Goal: Information Seeking & Learning: Learn about a topic

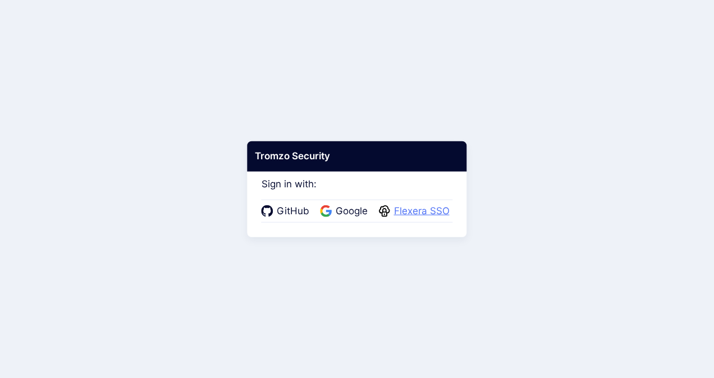
click at [417, 208] on span "Flexera SSO" at bounding box center [422, 211] width 62 height 15
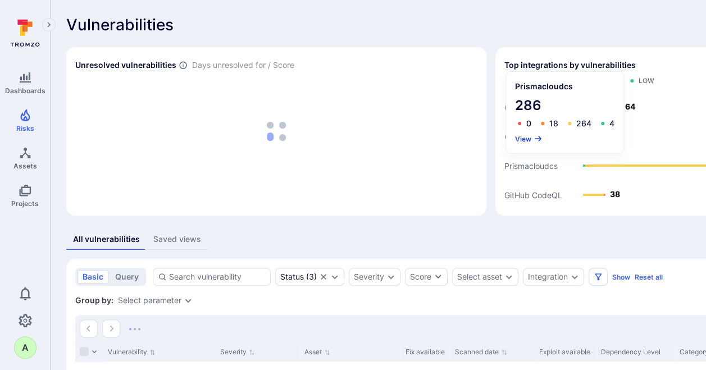
click at [526, 140] on button "View" at bounding box center [529, 139] width 28 height 8
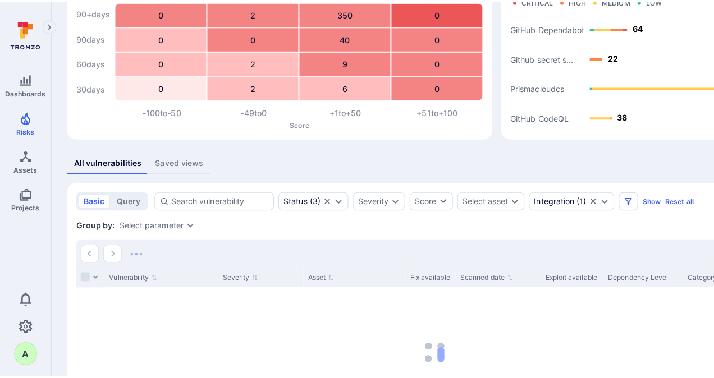
scroll to position [75, 0]
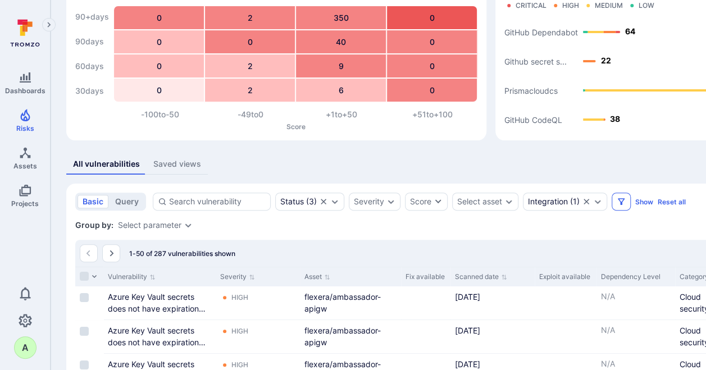
click at [622, 201] on icon "Filters" at bounding box center [620, 201] width 9 height 9
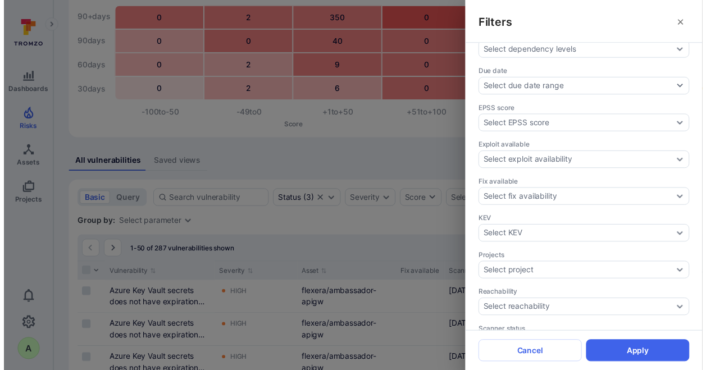
scroll to position [281, 0]
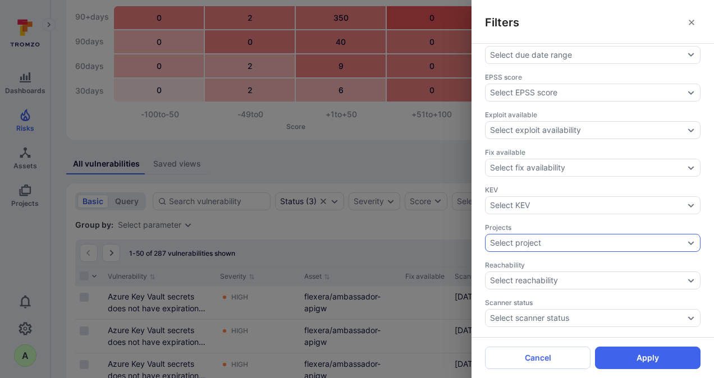
click at [687, 239] on icon "Expand dropdown" at bounding box center [691, 243] width 9 height 9
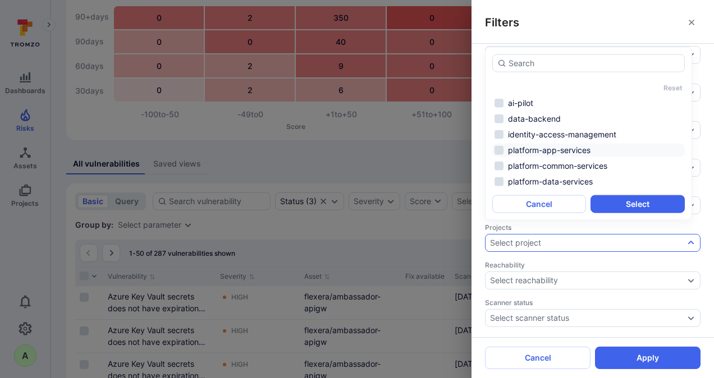
click at [563, 152] on li "platform-app-services" at bounding box center [588, 150] width 193 height 13
click at [563, 182] on li "platform-data-services" at bounding box center [588, 181] width 193 height 13
click at [648, 207] on button "Select" at bounding box center [638, 204] width 94 height 18
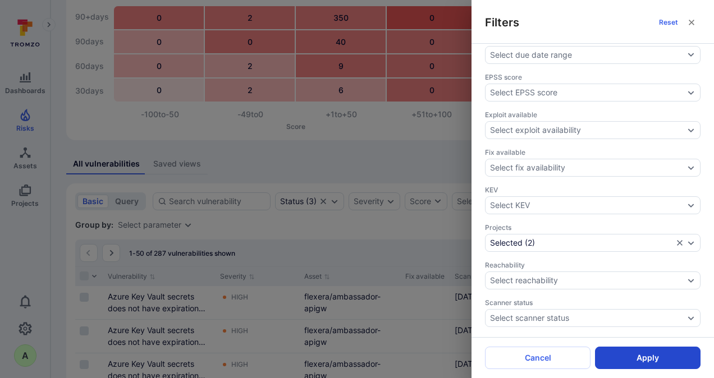
click at [645, 355] on button "Apply" at bounding box center [648, 358] width 106 height 22
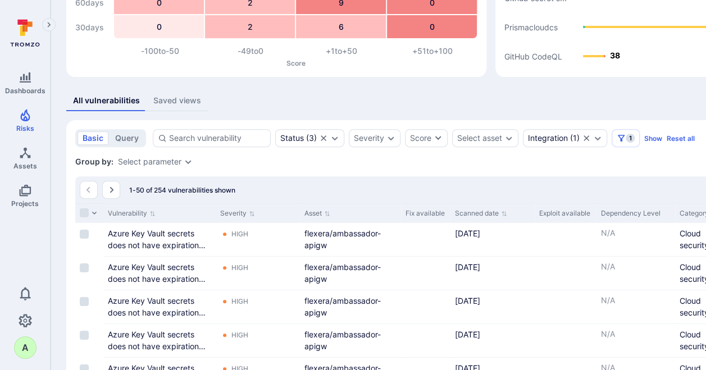
scroll to position [188, 0]
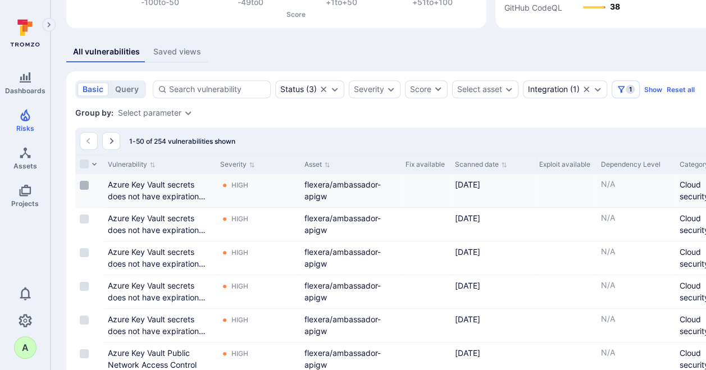
click at [80, 184] on input "Select row" at bounding box center [84, 185] width 9 height 9
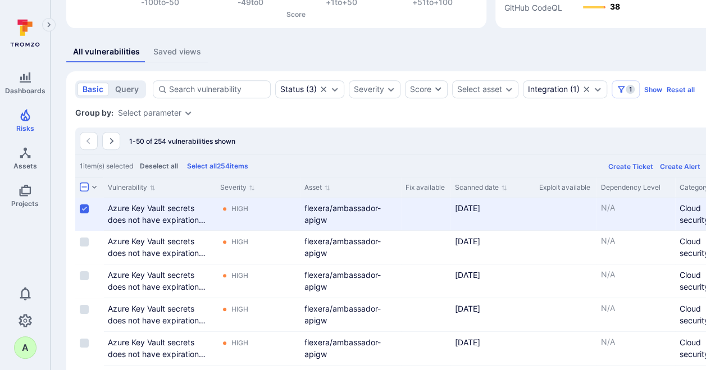
click at [90, 186] on label at bounding box center [83, 186] width 13 height 9
click at [89, 186] on input "Select all rows" at bounding box center [84, 186] width 9 height 9
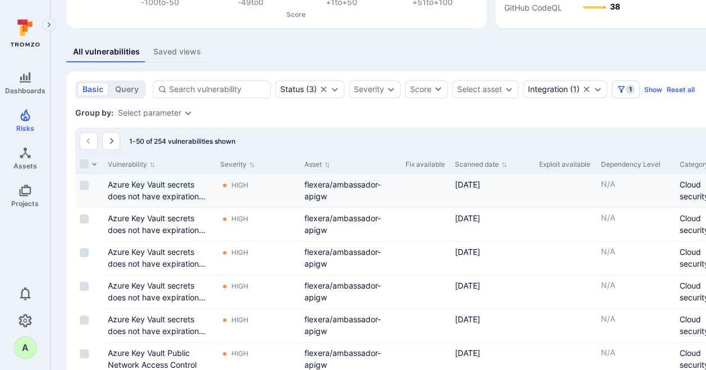
click at [90, 166] on div at bounding box center [87, 163] width 20 height 9
click at [95, 162] on icon "button" at bounding box center [94, 164] width 7 height 7
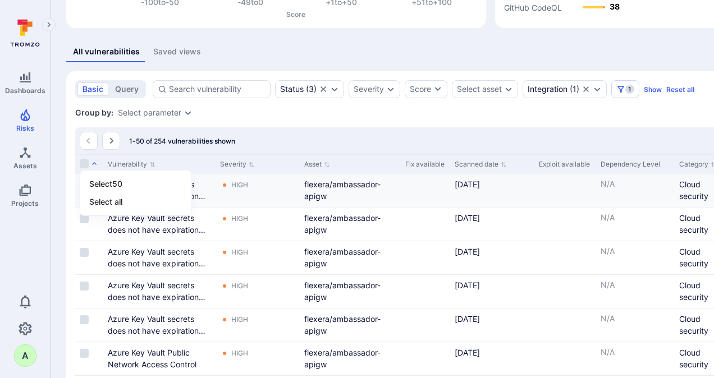
click at [287, 111] on div at bounding box center [357, 189] width 714 height 378
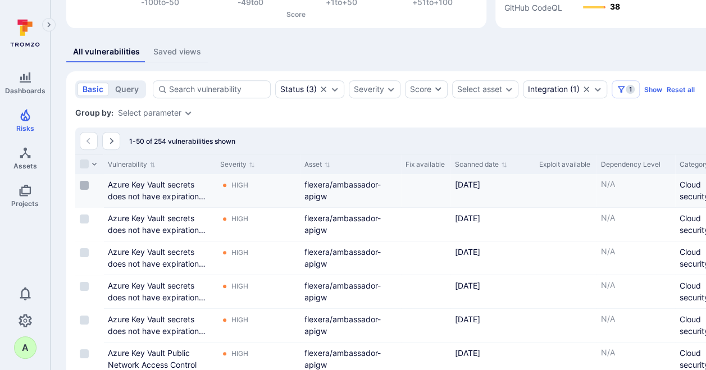
click at [84, 187] on input "Select row" at bounding box center [84, 185] width 9 height 9
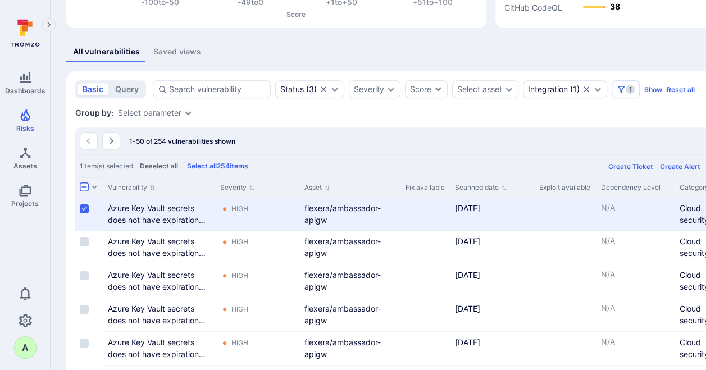
click at [188, 115] on icon "Expand dropdown" at bounding box center [188, 112] width 9 height 9
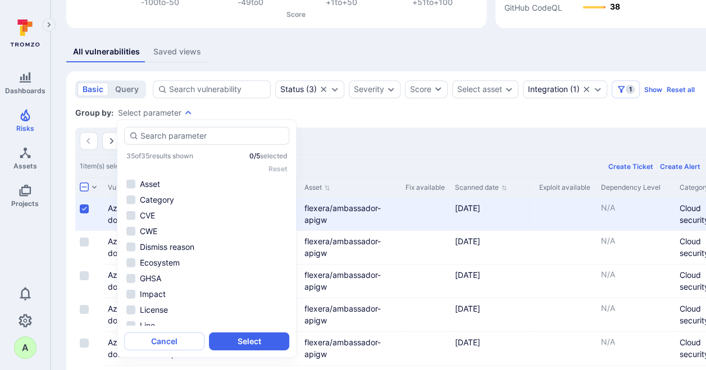
click at [331, 107] on div "Group by: Select parameter" at bounding box center [429, 112] width 709 height 11
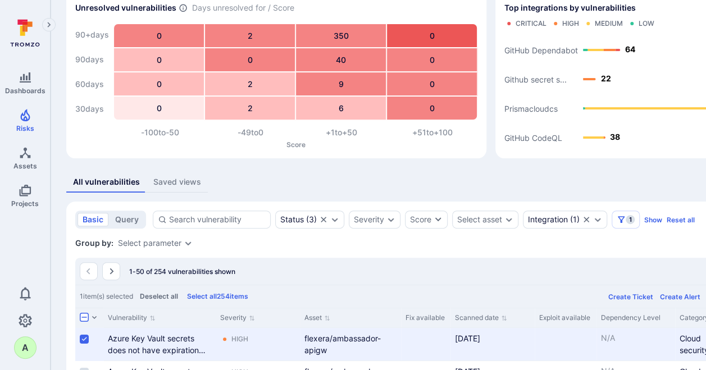
scroll to position [56, 0]
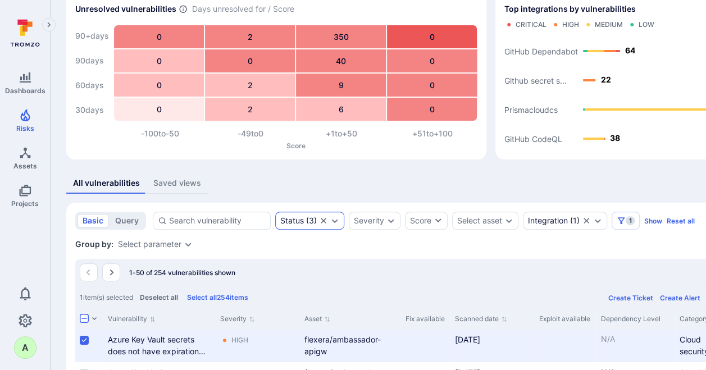
click at [330, 217] on icon "Expand dropdown" at bounding box center [334, 220] width 9 height 9
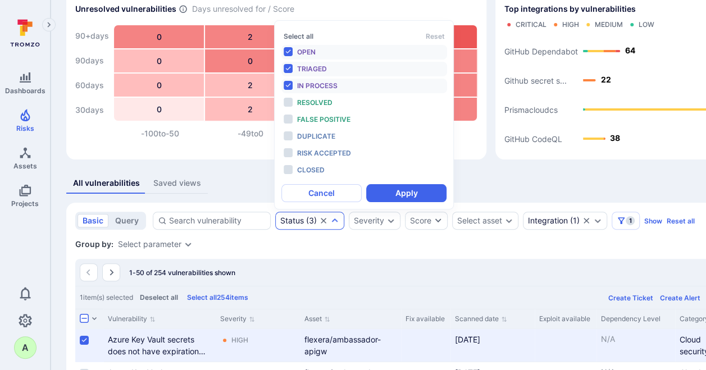
scroll to position [9, 0]
click at [500, 184] on div "All vulnerabilities Saved views" at bounding box center [429, 183] width 727 height 21
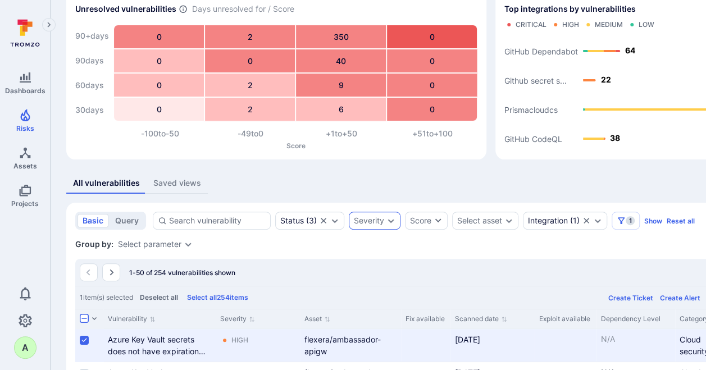
click at [391, 221] on icon "Expand dropdown" at bounding box center [391, 221] width 6 height 4
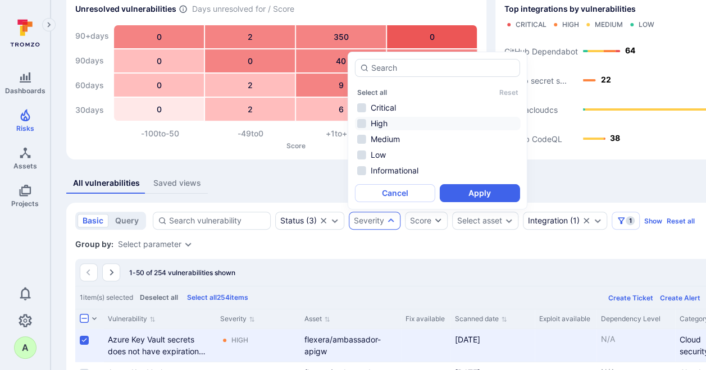
click at [373, 121] on li "High" at bounding box center [438, 123] width 166 height 13
click at [373, 110] on li "Critical" at bounding box center [438, 107] width 166 height 13
click at [458, 185] on button "Apply" at bounding box center [480, 193] width 80 height 18
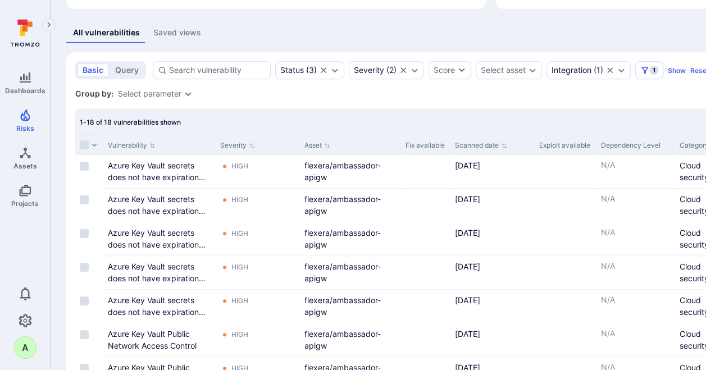
scroll to position [225, 0]
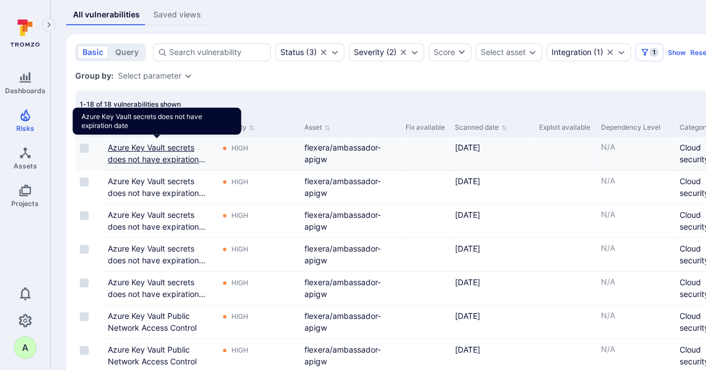
click at [130, 145] on link "Azure Key Vault secrets does not have expiration date" at bounding box center [157, 159] width 98 height 33
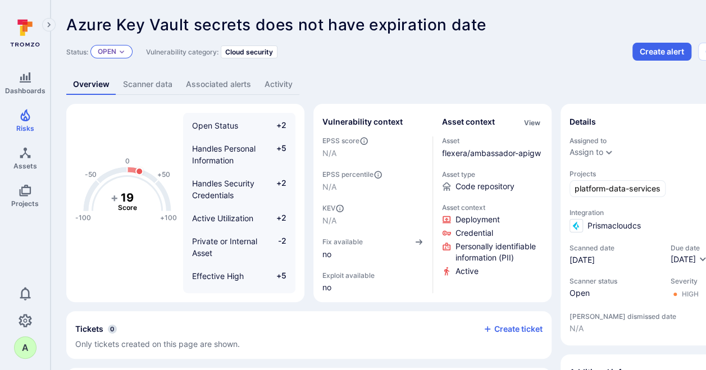
click at [118, 52] on div "Open" at bounding box center [111, 51] width 42 height 13
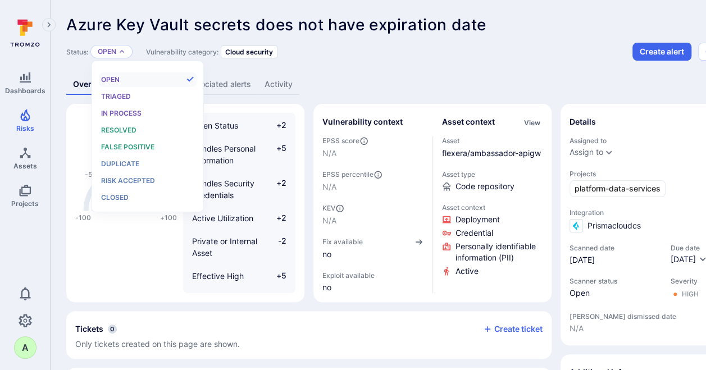
scroll to position [9, 0]
click at [126, 125] on div "Resolved" at bounding box center [147, 130] width 93 height 12
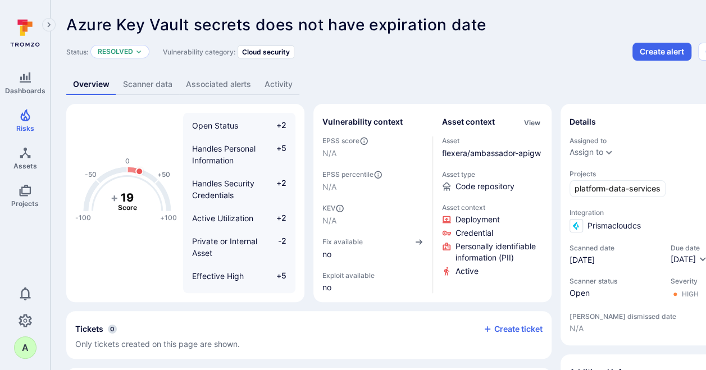
scroll to position [188, 0]
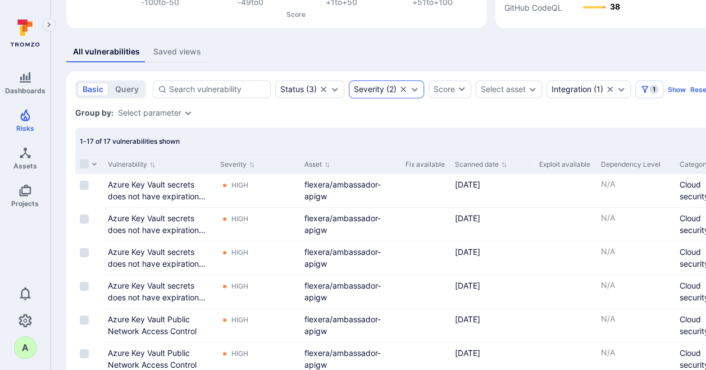
click at [405, 90] on icon "Clear selection" at bounding box center [403, 89] width 9 height 9
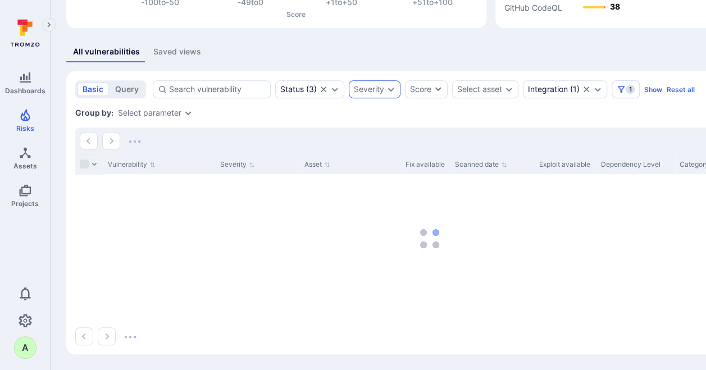
click at [391, 89] on icon "Expand dropdown" at bounding box center [391, 90] width 6 height 4
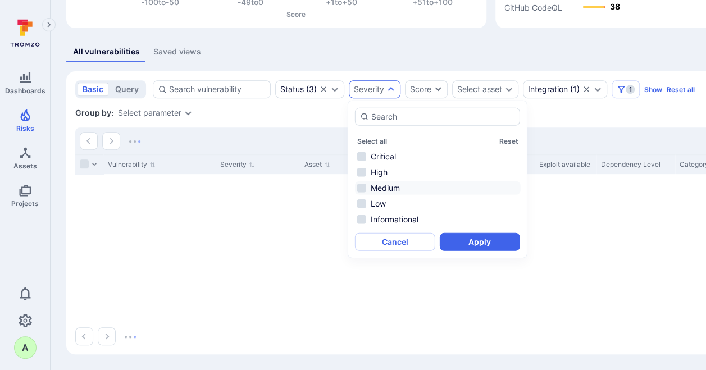
click at [359, 188] on li "Medium" at bounding box center [438, 187] width 166 height 13
click at [456, 245] on button "Apply" at bounding box center [480, 242] width 80 height 18
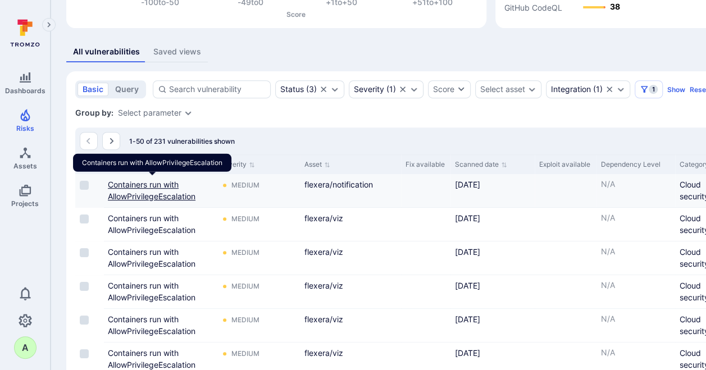
click at [116, 184] on link "Containers run with AllowPrivilegeEscalation" at bounding box center [152, 190] width 88 height 21
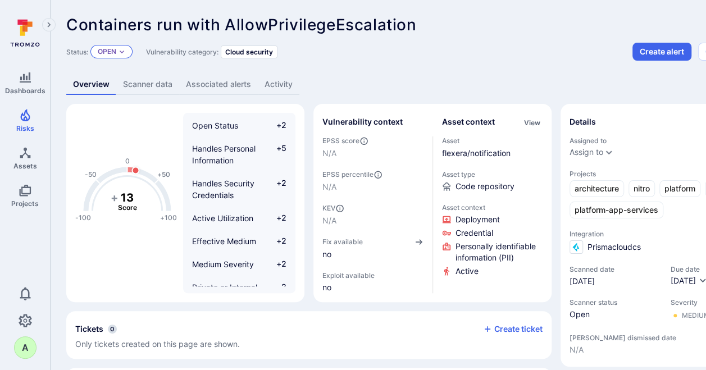
click at [124, 51] on icon "Expand dropdown" at bounding box center [121, 51] width 7 height 7
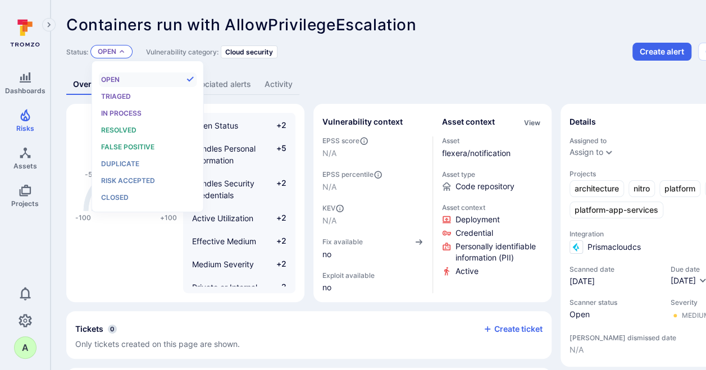
scroll to position [9, 0]
click at [121, 135] on div "Resolved" at bounding box center [147, 130] width 93 height 12
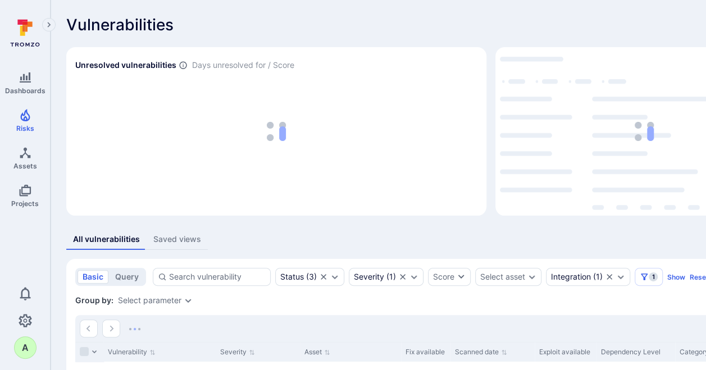
scroll to position [188, 0]
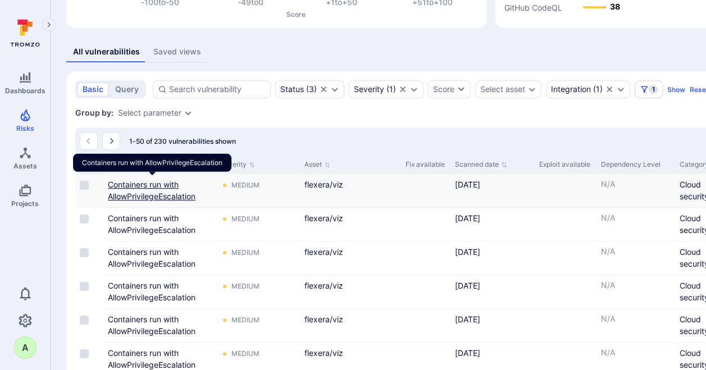
click at [124, 185] on link "Containers run with AllowPrivilegeEscalation" at bounding box center [152, 190] width 88 height 21
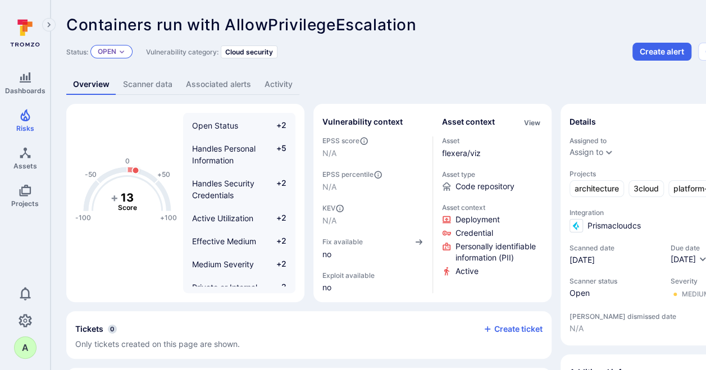
click at [123, 53] on icon "Expand dropdown" at bounding box center [122, 52] width 4 height 3
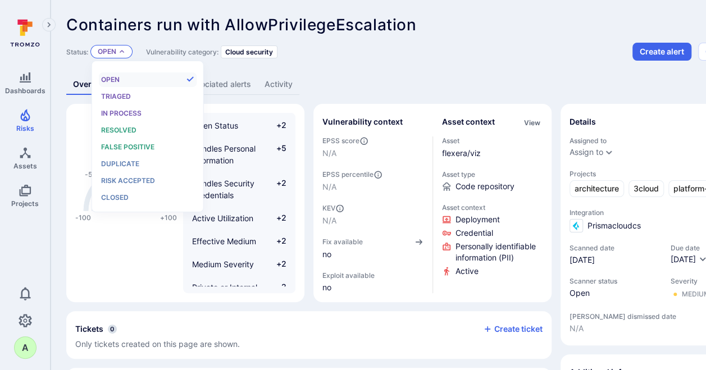
scroll to position [9, 0]
click at [118, 126] on span "Resolved" at bounding box center [118, 130] width 35 height 8
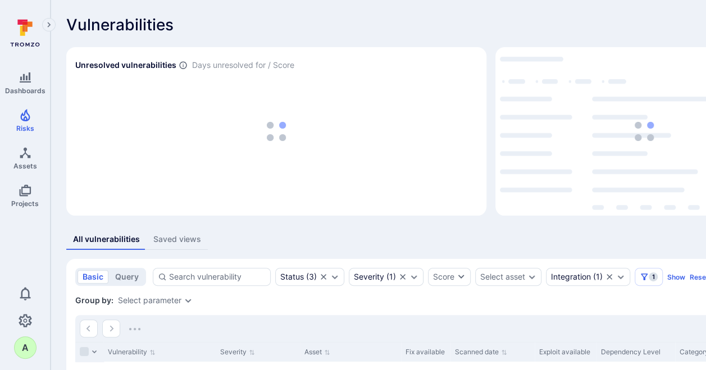
scroll to position [188, 0]
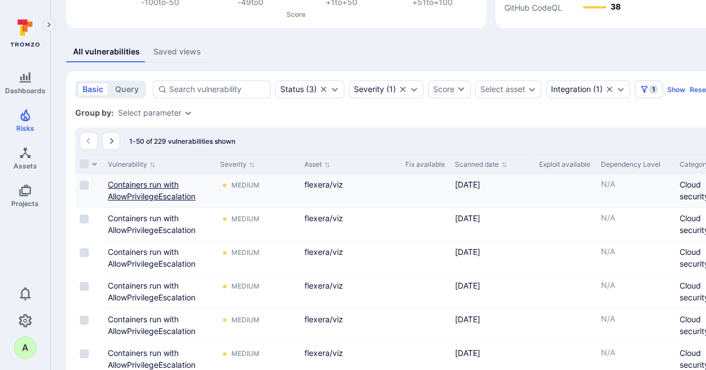
click at [127, 183] on link "Containers run with AllowPrivilegeEscalation" at bounding box center [152, 190] width 88 height 21
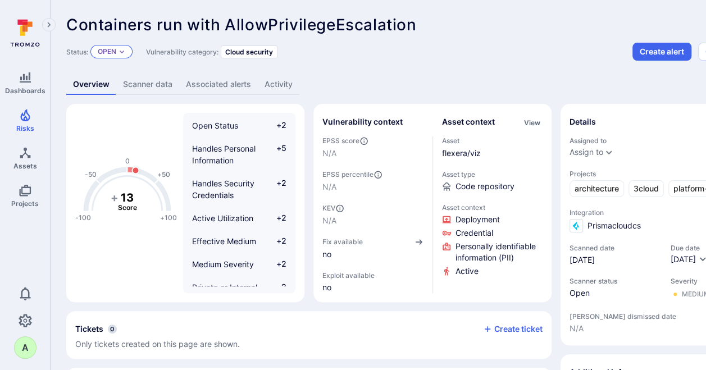
click at [123, 51] on icon "Expand dropdown" at bounding box center [121, 51] width 7 height 7
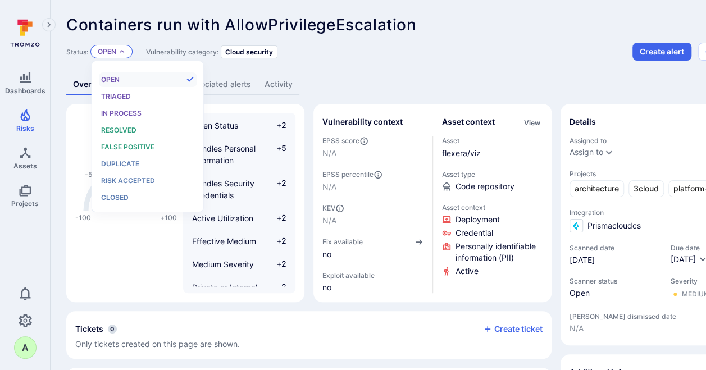
scroll to position [9, 0]
click at [121, 128] on span "Resolved" at bounding box center [118, 130] width 35 height 8
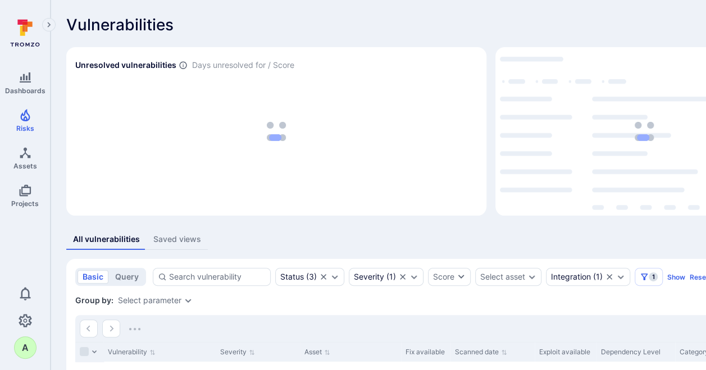
scroll to position [188, 0]
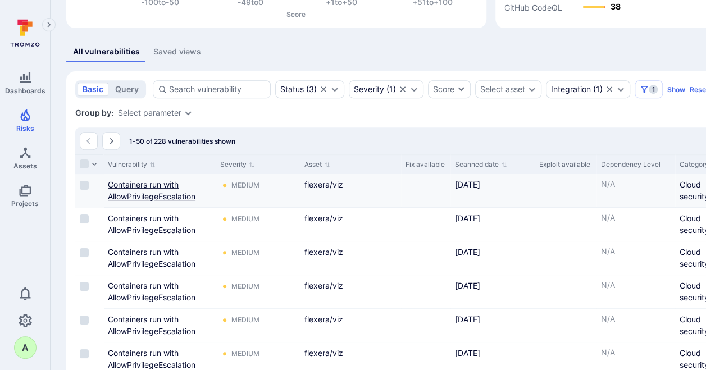
click at [126, 186] on link "Containers run with AllowPrivilegeEscalation" at bounding box center [152, 190] width 88 height 21
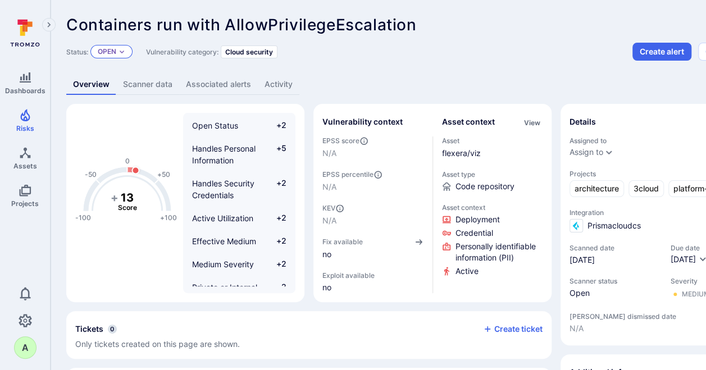
click at [113, 47] on p "Open" at bounding box center [107, 51] width 19 height 9
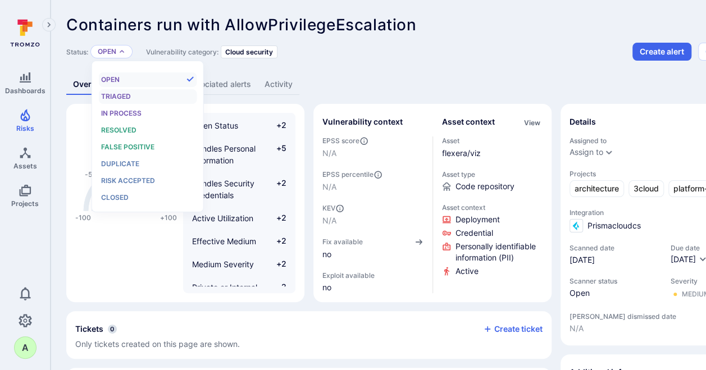
scroll to position [9, 0]
click at [117, 125] on div "Resolved" at bounding box center [147, 130] width 93 height 12
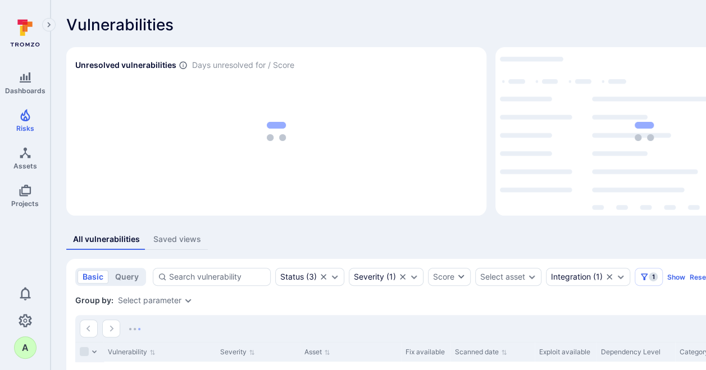
scroll to position [188, 0]
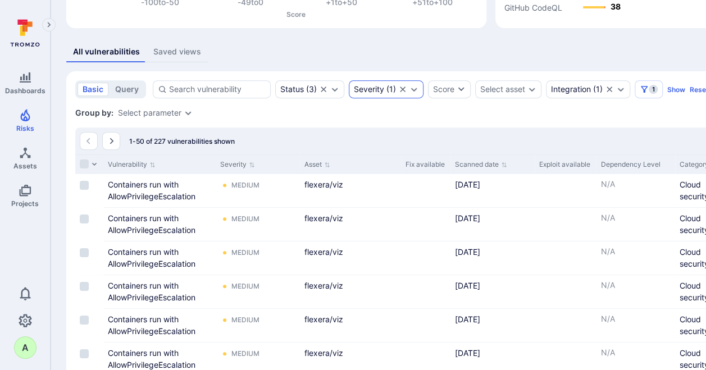
click at [410, 93] on icon "Expand dropdown" at bounding box center [413, 89] width 9 height 9
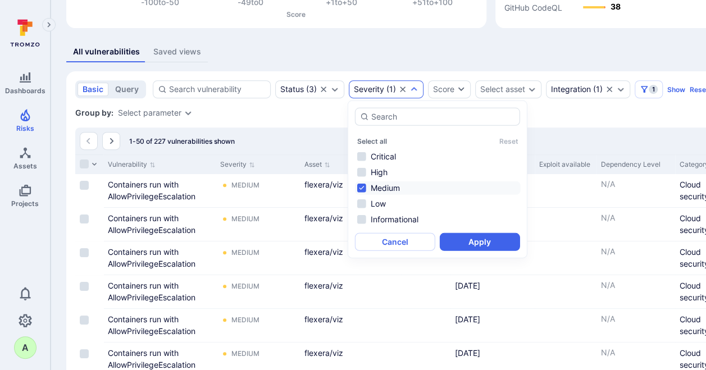
click at [387, 183] on li "Medium" at bounding box center [438, 187] width 166 height 13
click at [380, 204] on li "Low" at bounding box center [438, 203] width 166 height 13
click at [478, 245] on button "Apply" at bounding box center [480, 242] width 80 height 18
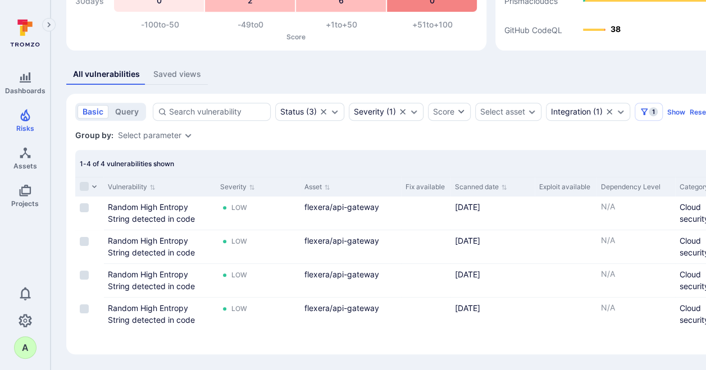
scroll to position [165, 0]
click at [116, 207] on link "Random High Entropy String detected in code" at bounding box center [151, 212] width 87 height 21
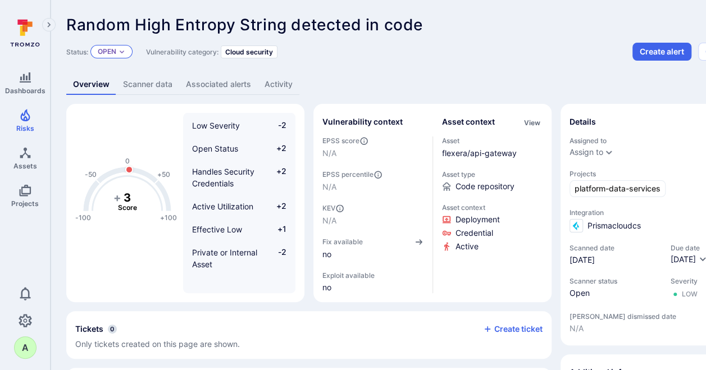
click at [121, 52] on icon "Expand dropdown" at bounding box center [122, 52] width 4 height 3
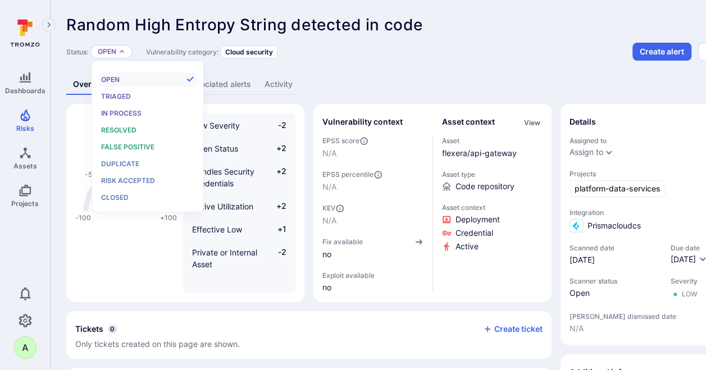
scroll to position [9, 0]
click at [118, 129] on span "Resolved" at bounding box center [118, 130] width 35 height 8
